Goal: Transaction & Acquisition: Purchase product/service

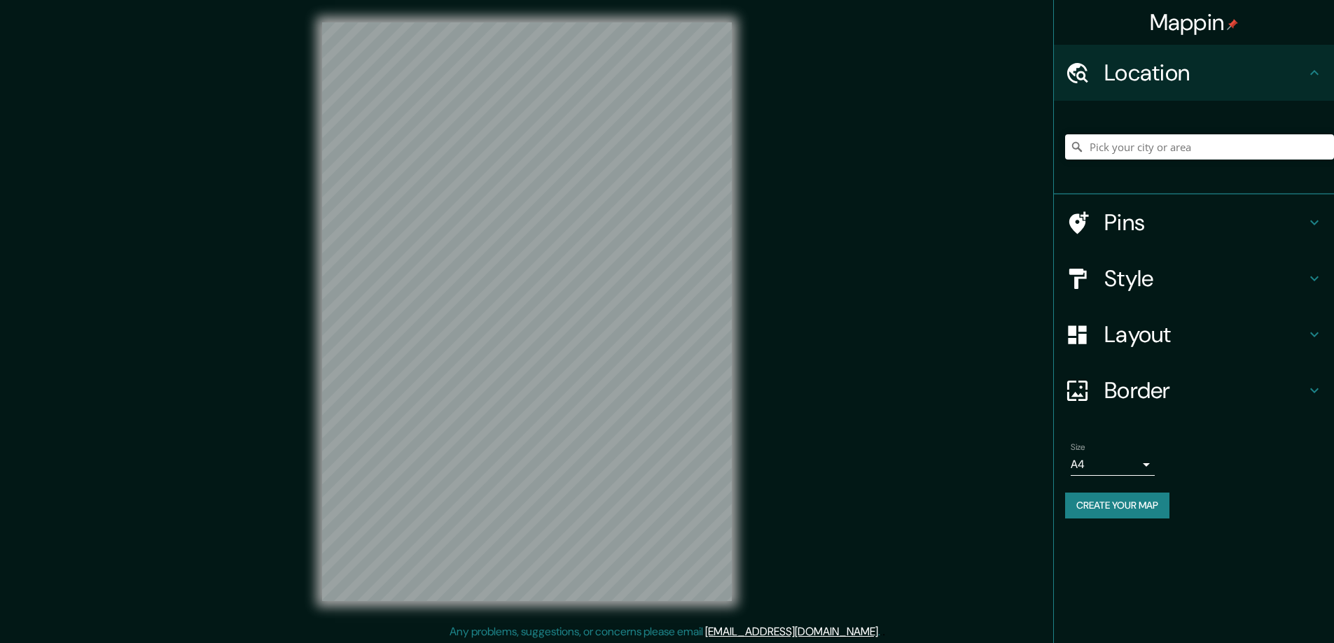
click at [1118, 282] on h4 "Style" at bounding box center [1205, 279] width 202 height 28
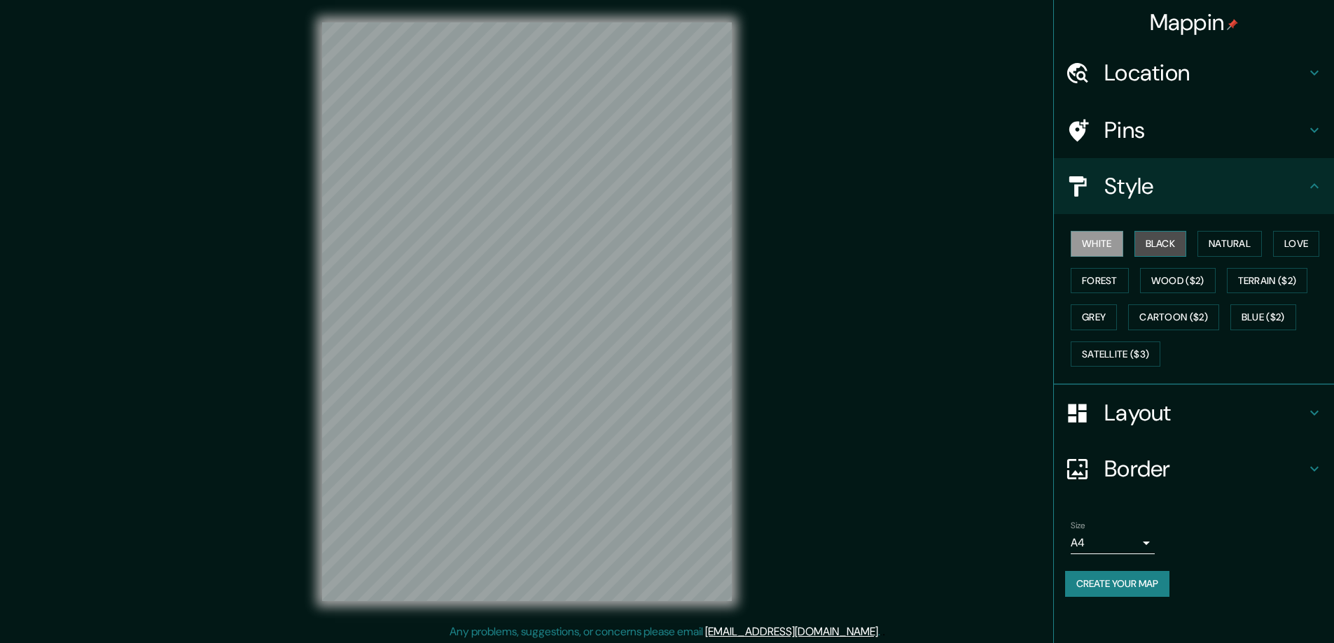
click at [1166, 242] on button "Black" at bounding box center [1160, 244] width 53 height 26
click at [1112, 416] on h4 "Layout" at bounding box center [1205, 413] width 202 height 28
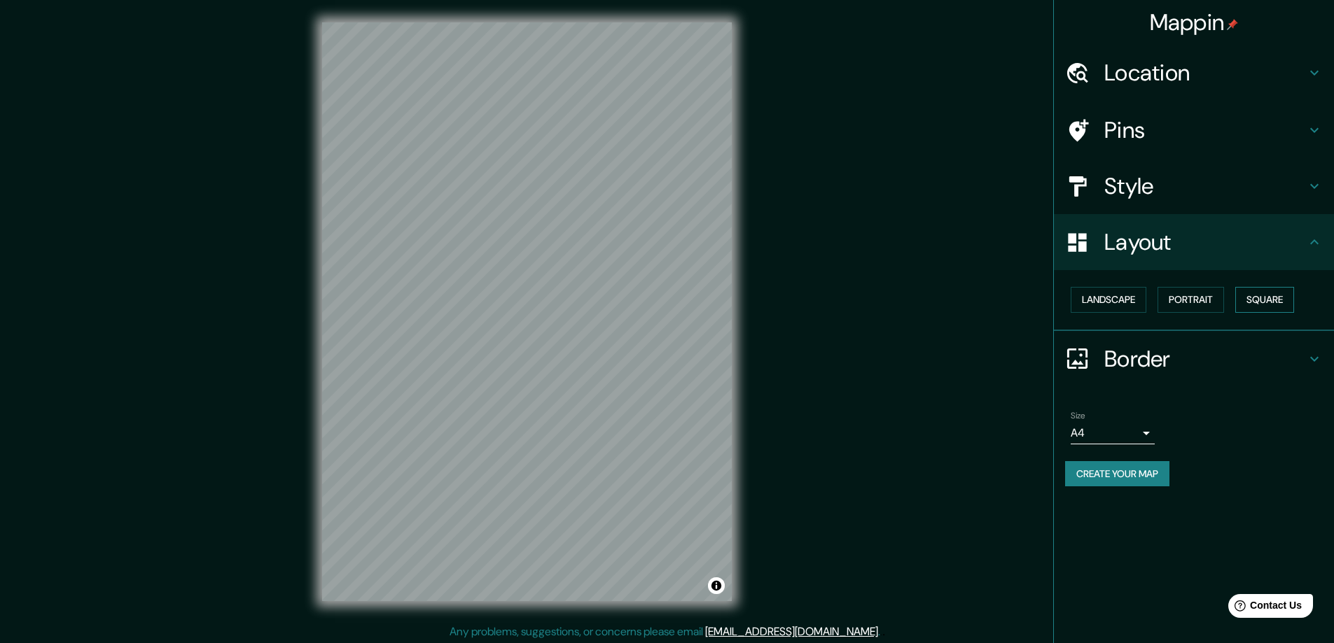
click at [1276, 295] on button "Square" at bounding box center [1264, 300] width 59 height 26
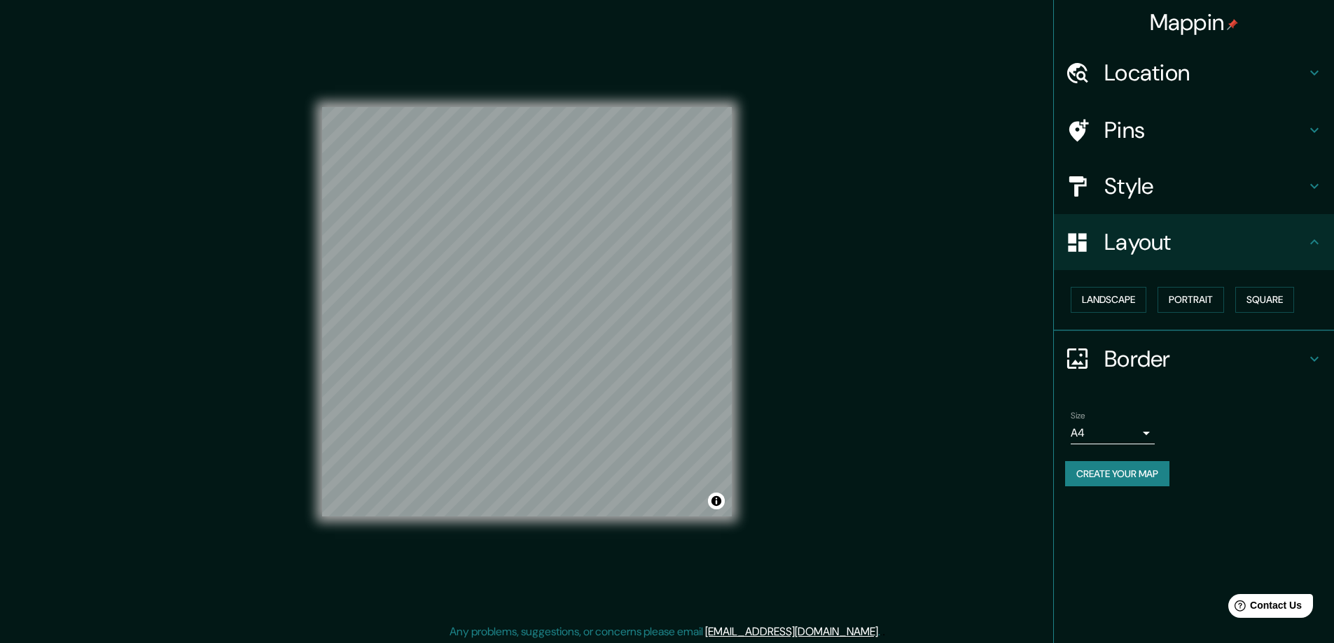
click at [1146, 431] on body "Mappin Location Pins Style Layout Landscape Portrait Square Border Choose a bor…" at bounding box center [667, 321] width 1334 height 643
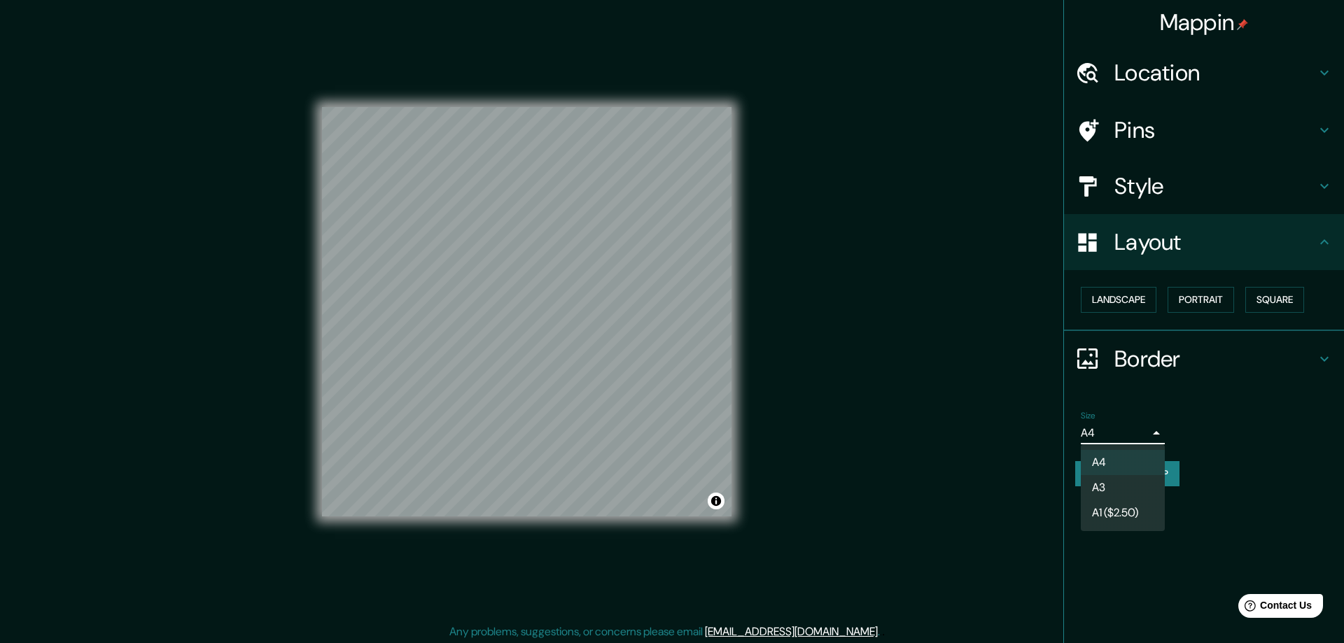
click at [1103, 487] on li "A3" at bounding box center [1123, 487] width 84 height 25
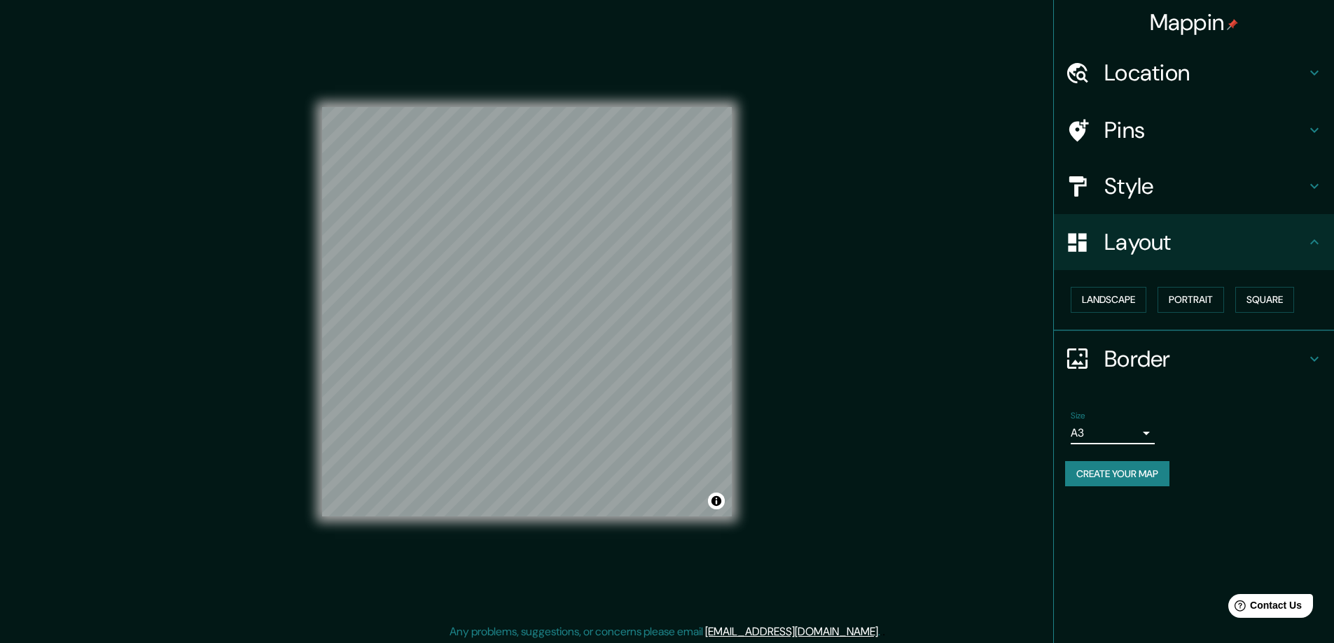
click at [1127, 67] on h4 "Location" at bounding box center [1205, 73] width 202 height 28
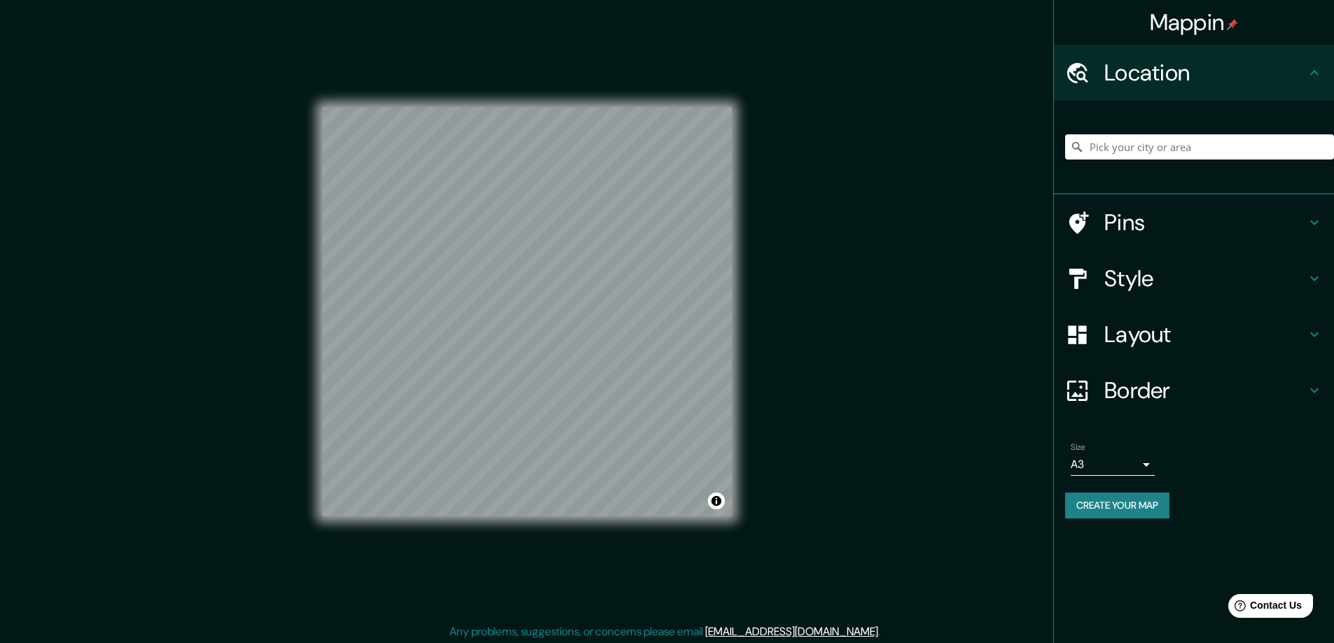
click at [1163, 150] on input "Pick your city or area" at bounding box center [1199, 146] width 269 height 25
paste input "[STREET_ADDRESS]"
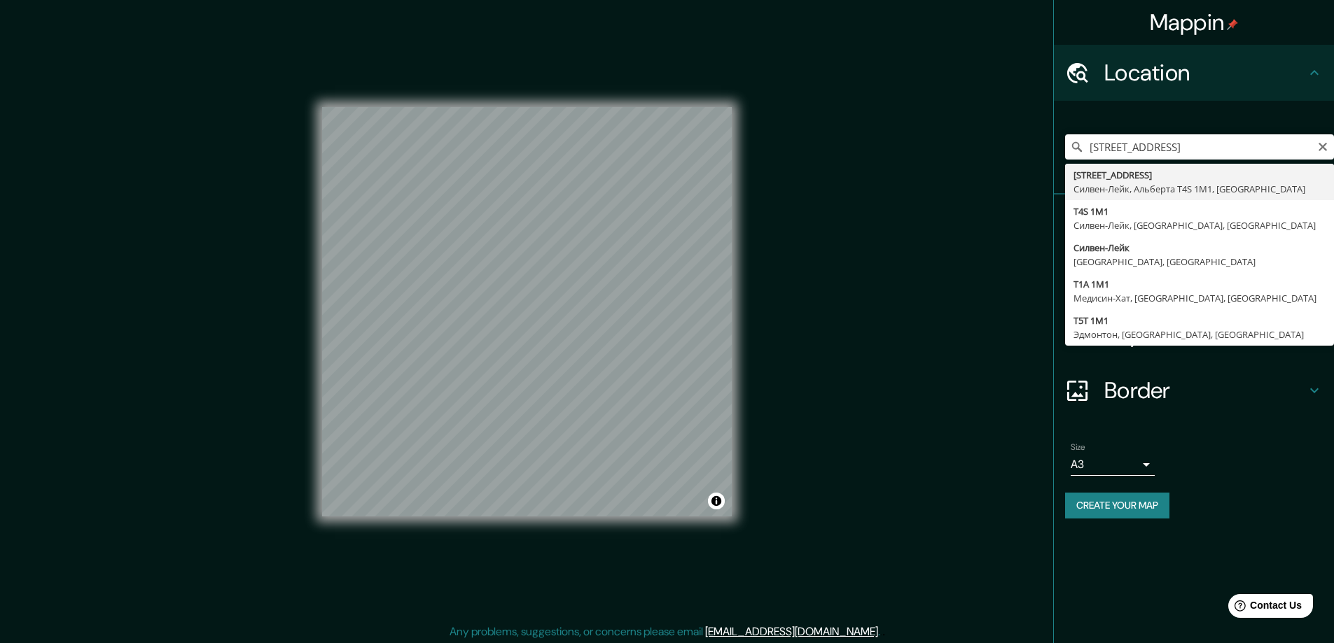
type input "[STREET_ADDRESS]"
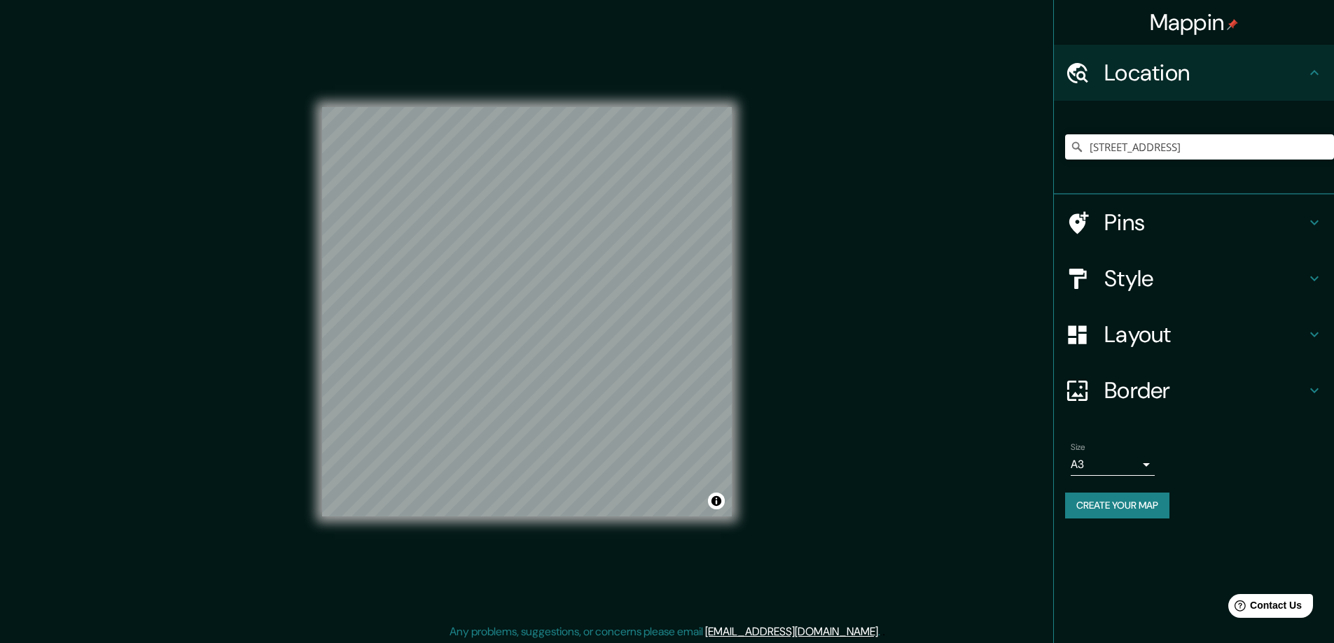
click at [1107, 499] on button "Create your map" at bounding box center [1117, 506] width 104 height 26
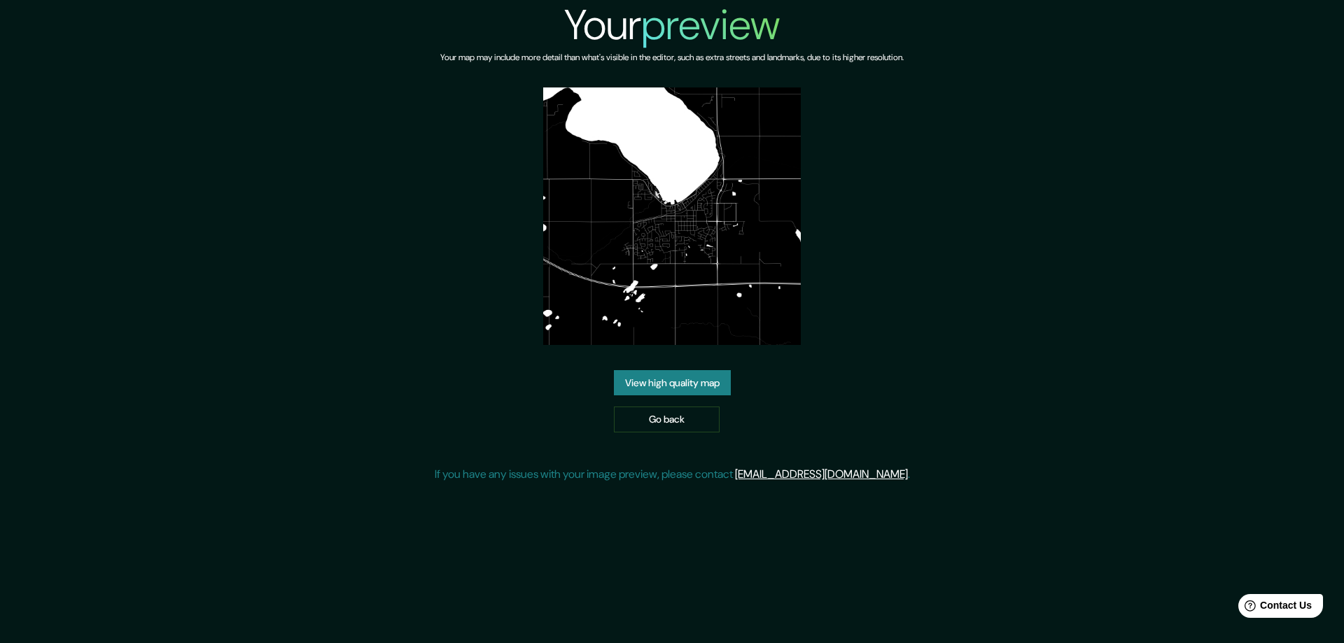
click at [661, 377] on link "View high quality map" at bounding box center [672, 383] width 117 height 26
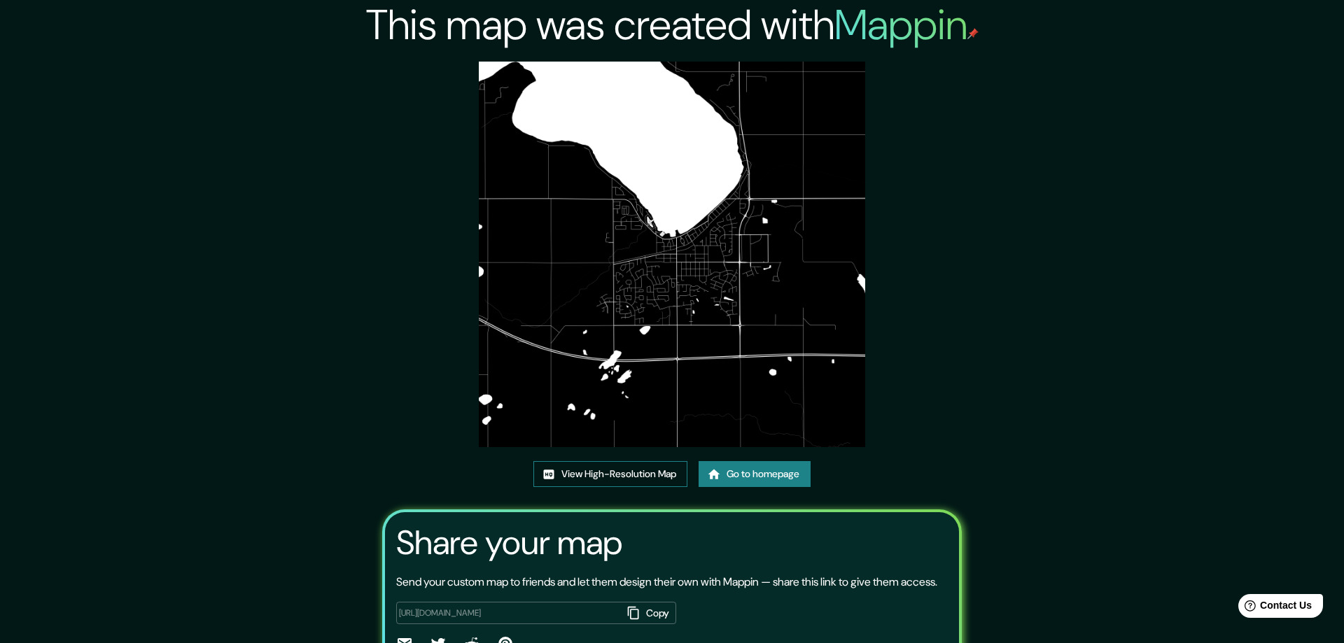
click at [568, 473] on link "View High-Resolution Map" at bounding box center [610, 474] width 154 height 26
click at [751, 475] on link "Go to homepage" at bounding box center [750, 474] width 112 height 26
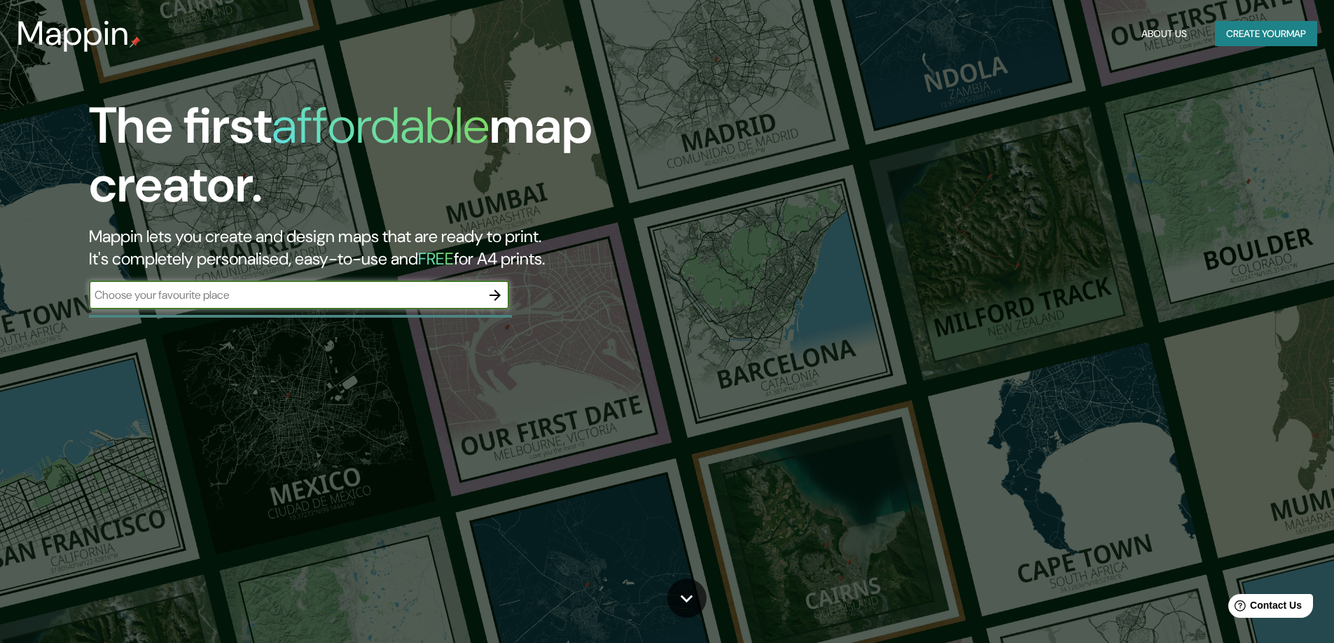
click at [495, 295] on icon "button" at bounding box center [495, 295] width 17 height 17
